Goal: Task Accomplishment & Management: Manage account settings

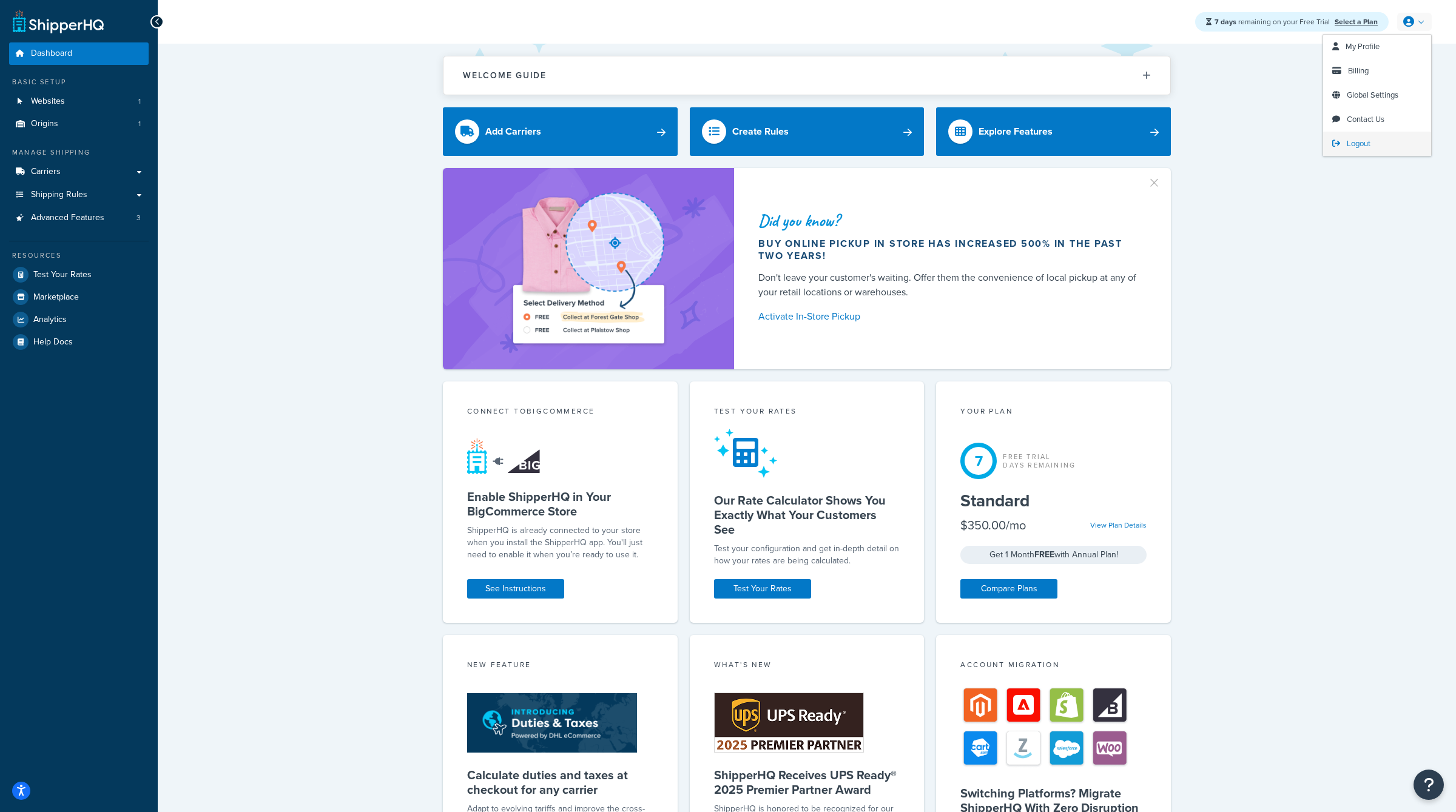
click at [1353, 149] on link "Logout" at bounding box center [1377, 143] width 108 height 24
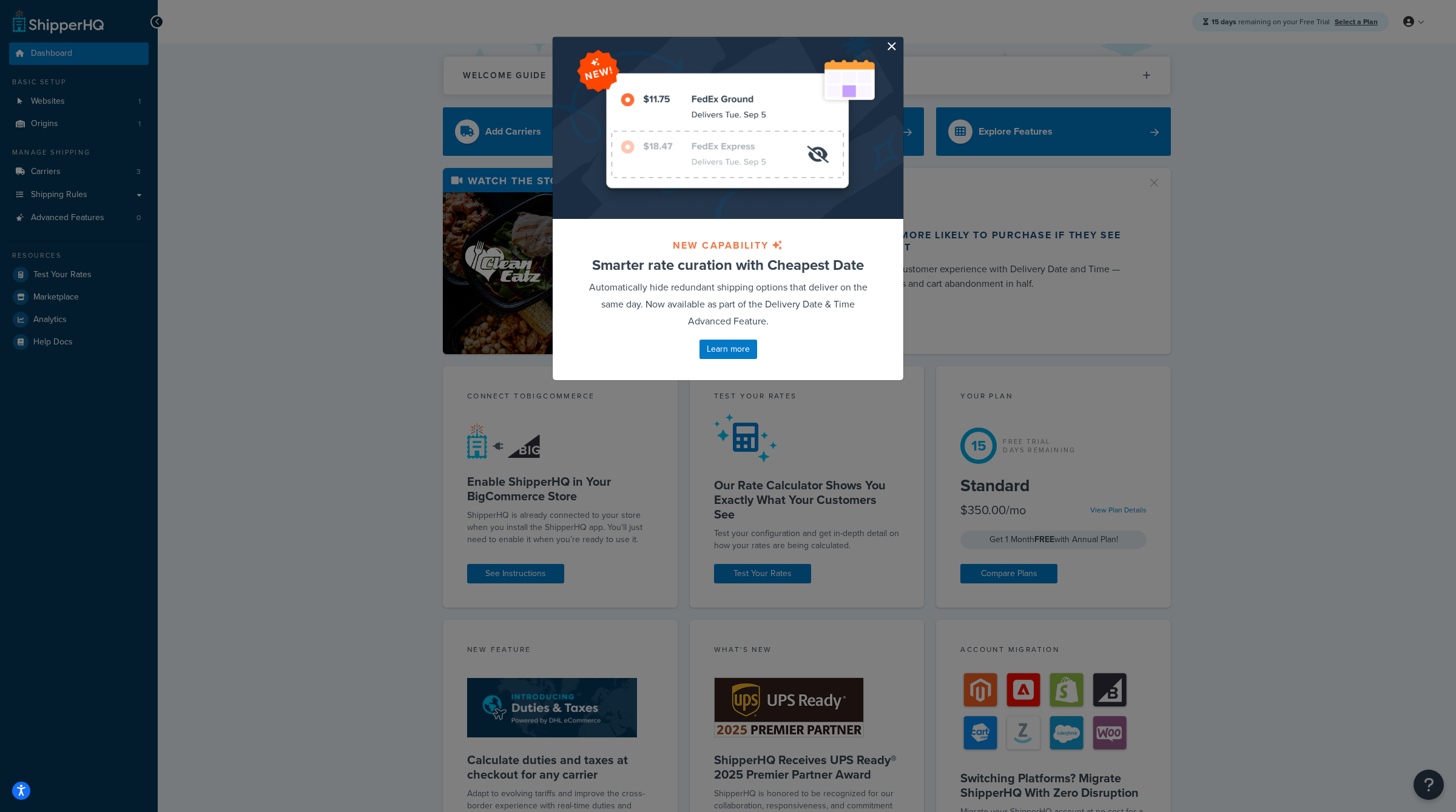
click at [900, 40] on button "button" at bounding box center [902, 39] width 3 height 3
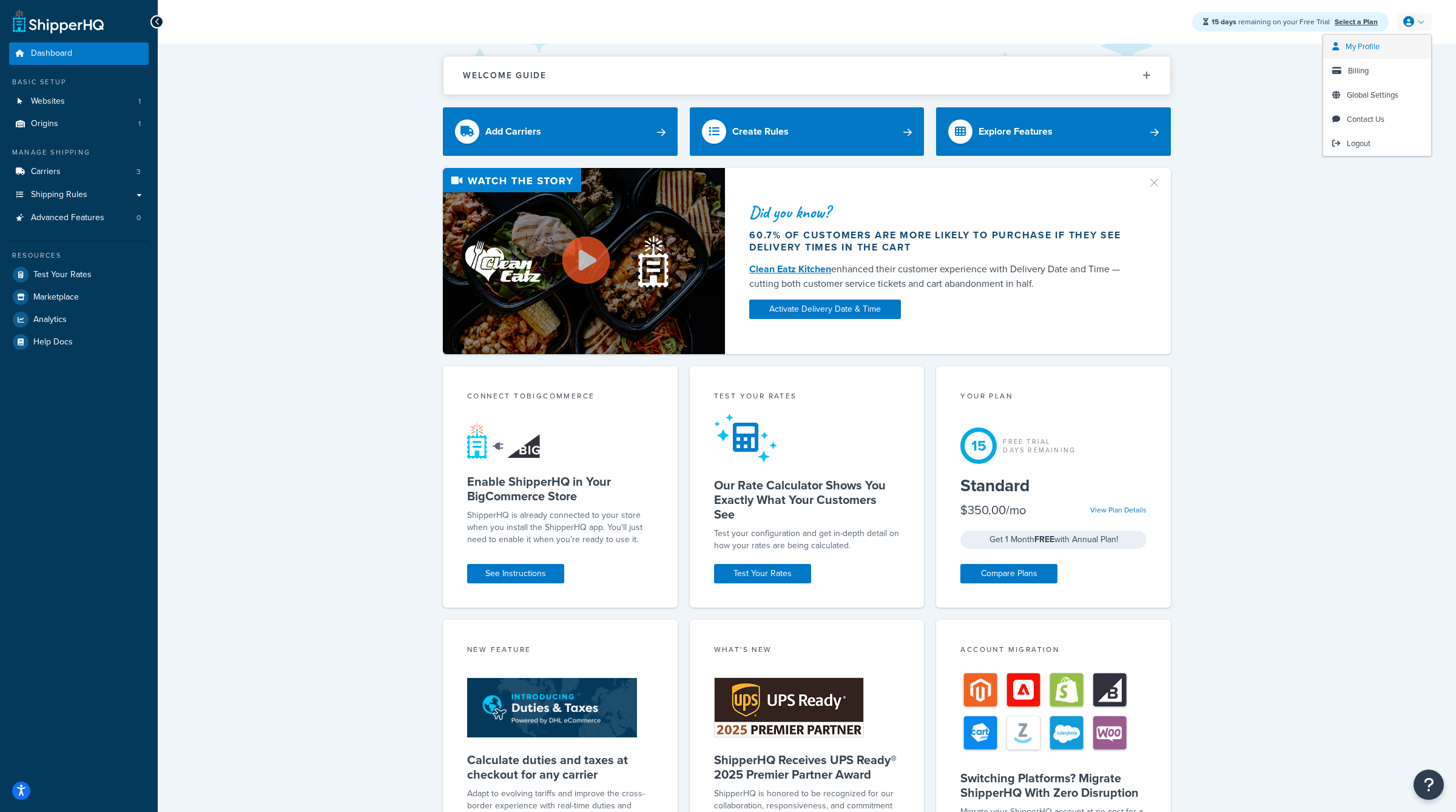
click at [1365, 50] on span "My Profile" at bounding box center [1362, 46] width 34 height 12
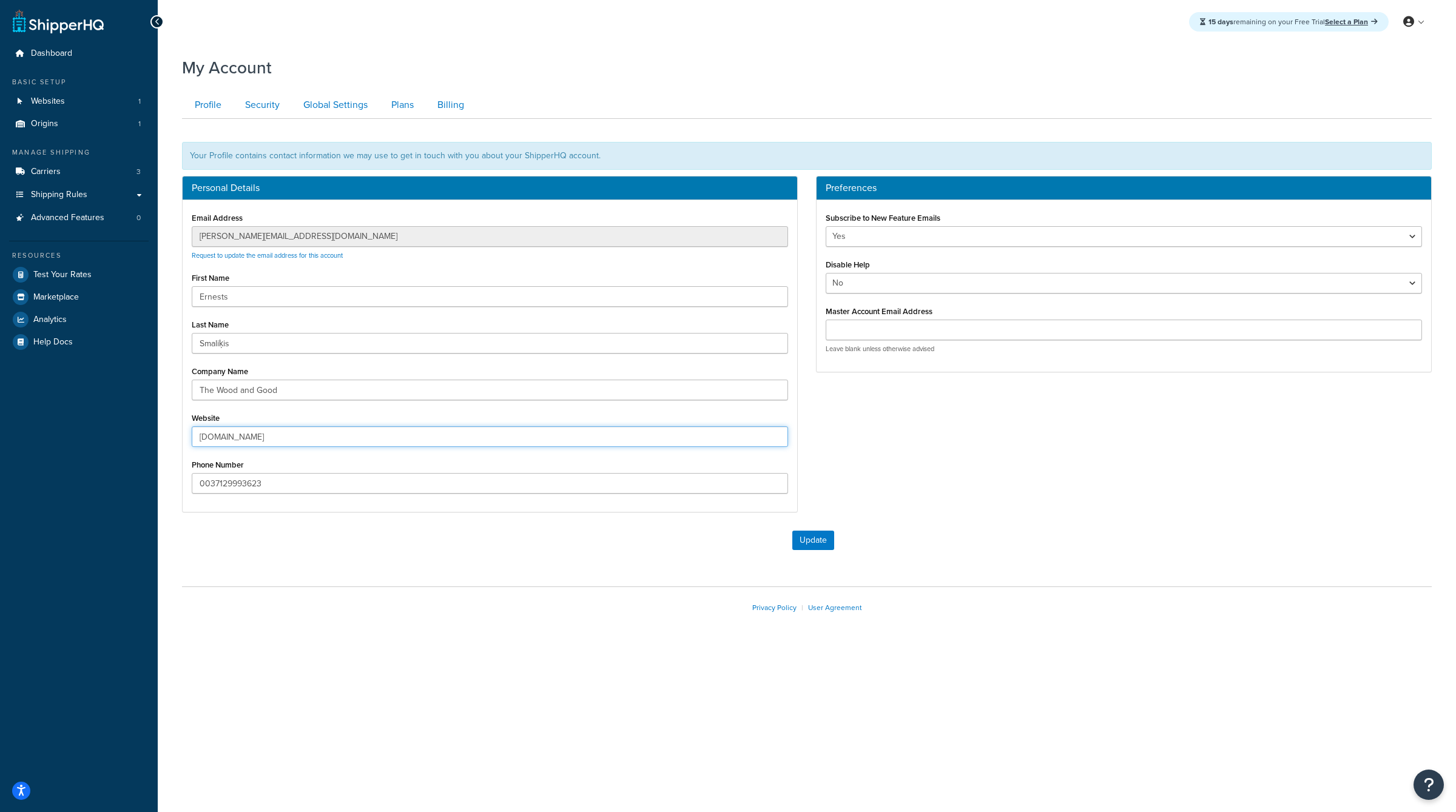
click at [350, 434] on input "the-wood-and-good.mybigcommerce.com" at bounding box center [490, 437] width 596 height 21
